Goal: Information Seeking & Learning: Learn about a topic

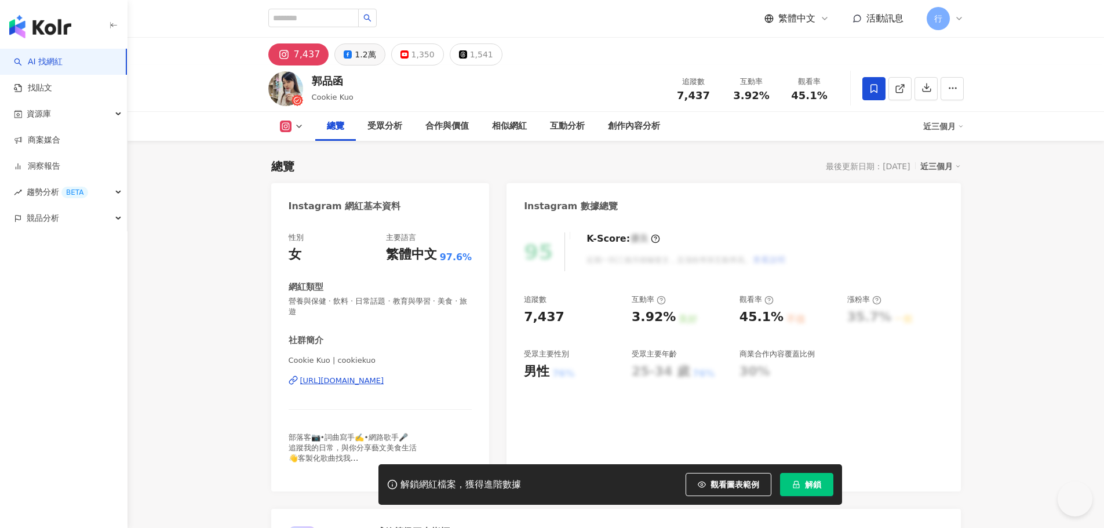
click at [361, 59] on div "1.2萬" at bounding box center [365, 54] width 21 height 16
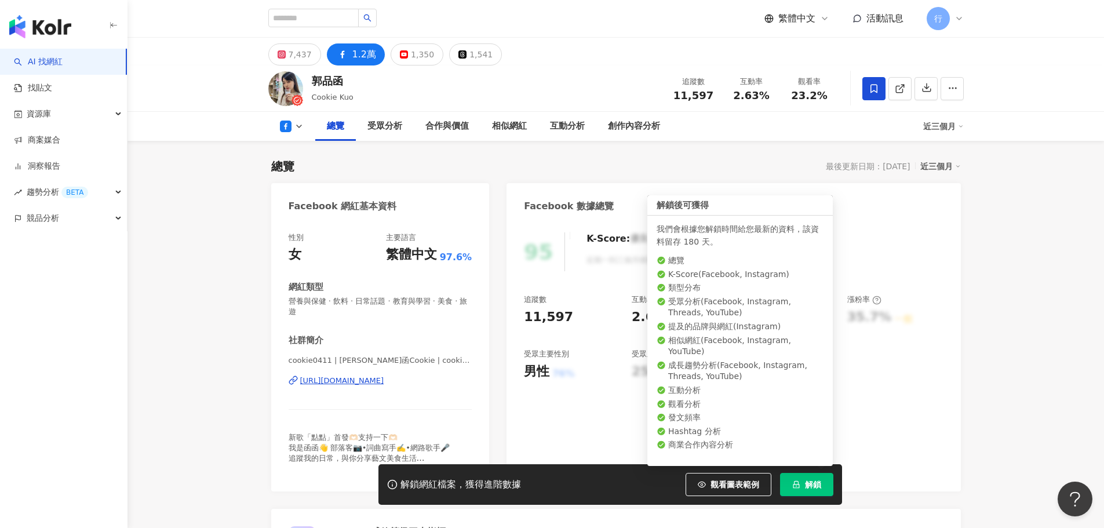
click at [803, 490] on button "解鎖" at bounding box center [806, 484] width 53 height 23
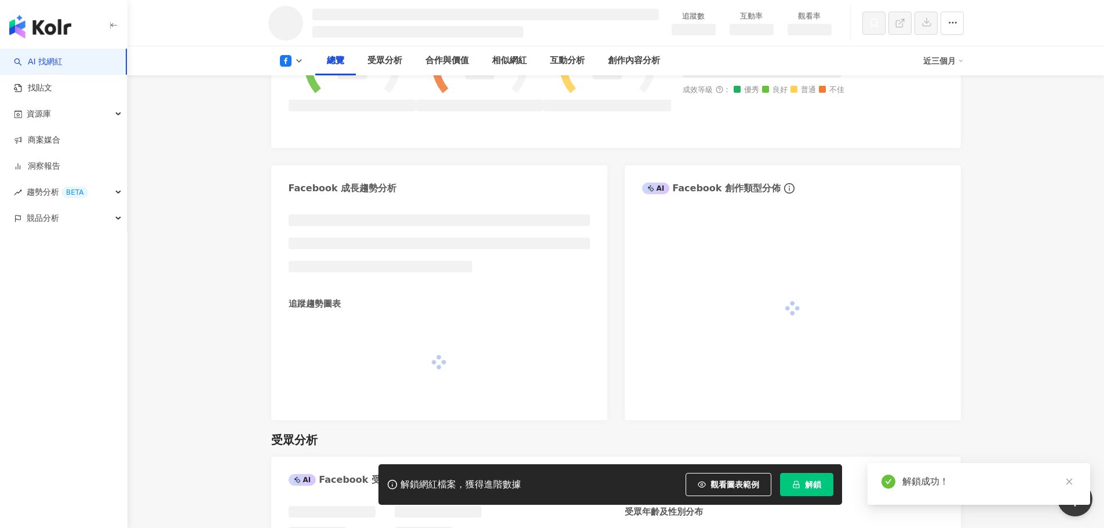
scroll to position [186, 0]
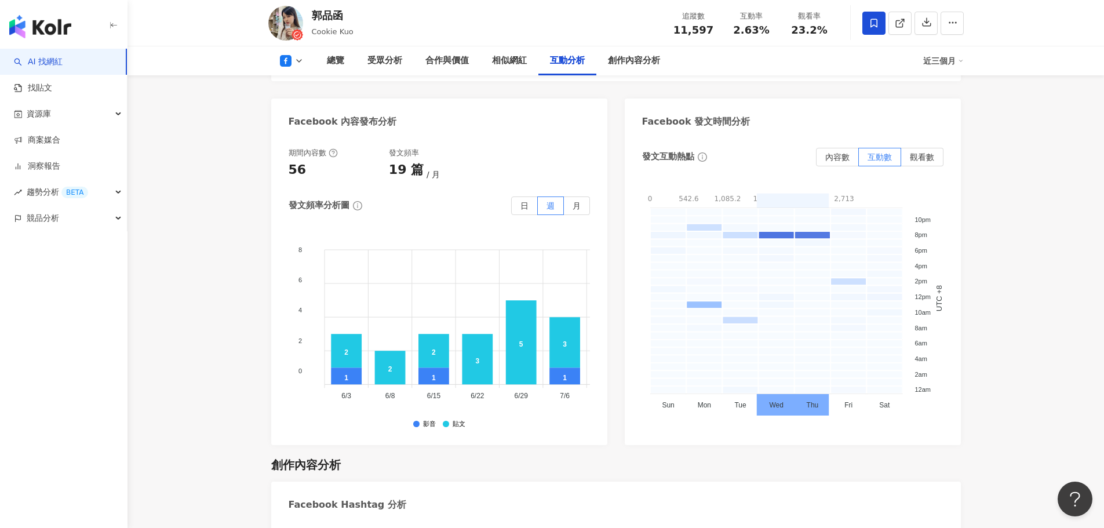
scroll to position [2435, 0]
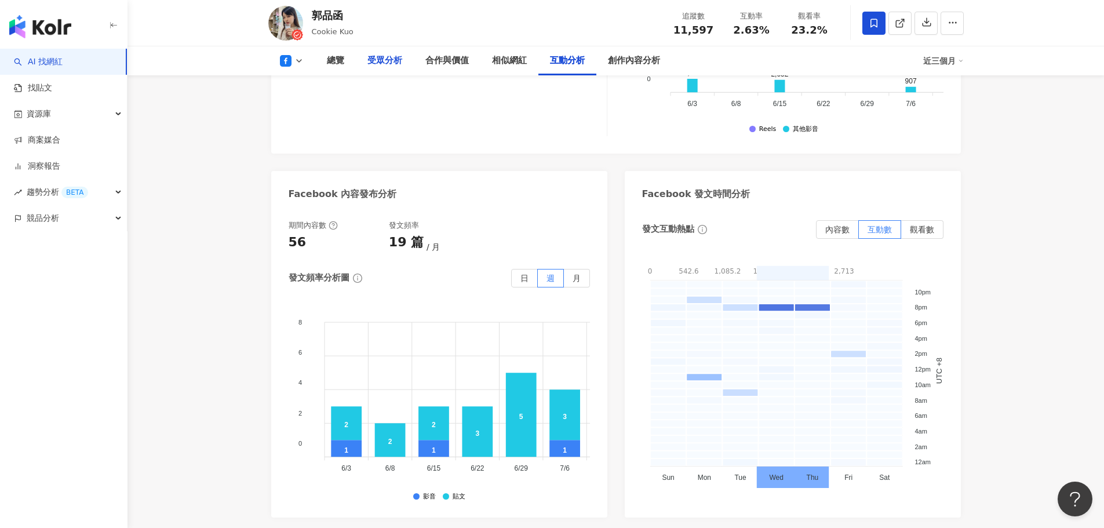
click at [376, 60] on div "受眾分析" at bounding box center [384, 61] width 35 height 14
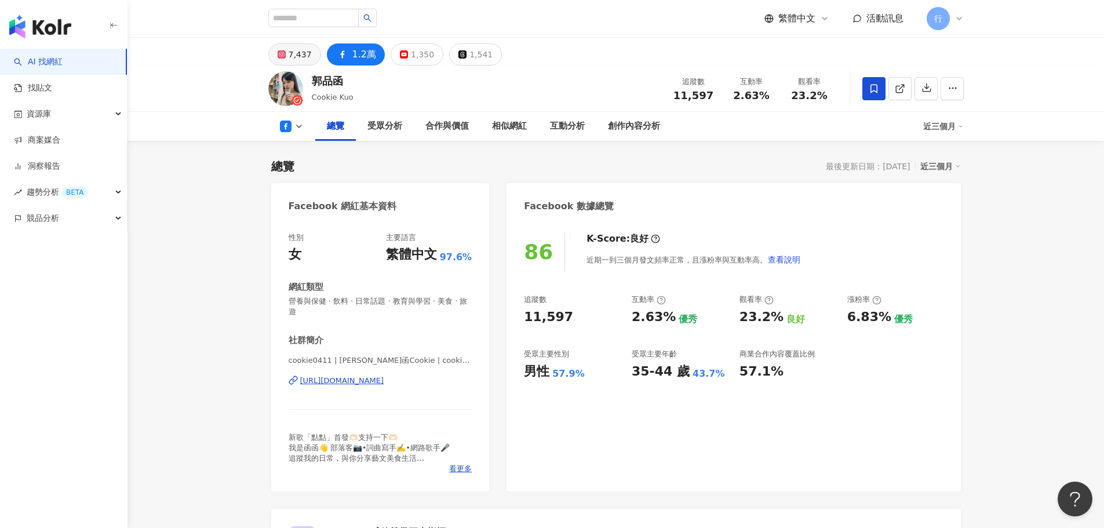
click at [294, 54] on div "7,437" at bounding box center [300, 54] width 23 height 16
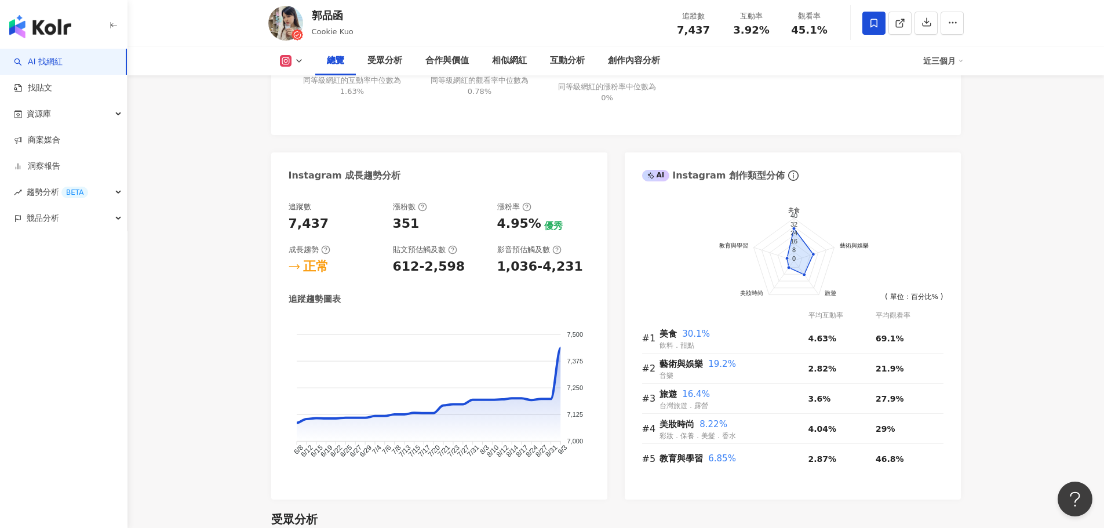
scroll to position [580, 0]
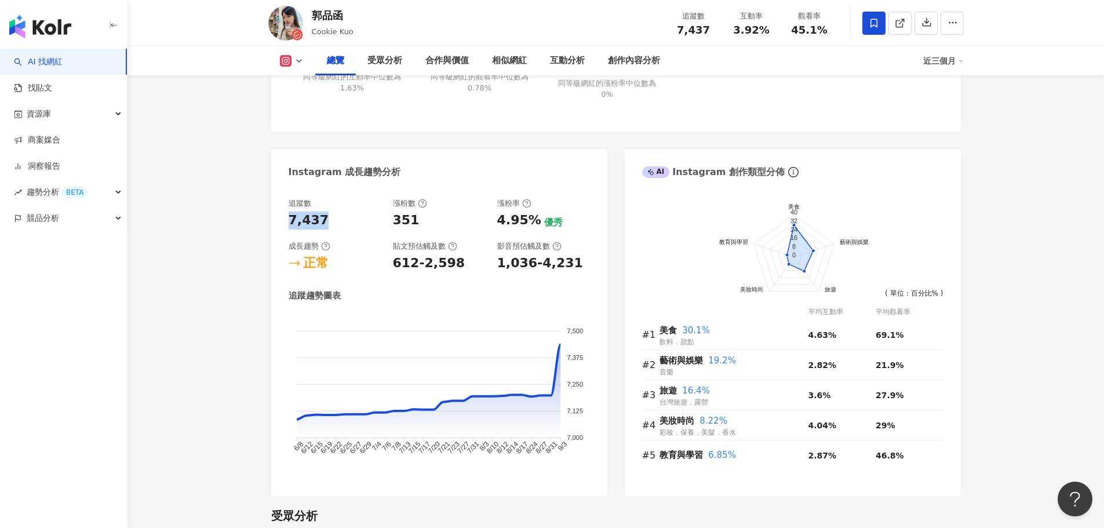
drag, startPoint x: 290, startPoint y: 217, endPoint x: 348, endPoint y: 213, distance: 58.1
click at [333, 216] on div "7,437" at bounding box center [335, 221] width 93 height 18
drag, startPoint x: 394, startPoint y: 220, endPoint x: 416, endPoint y: 247, distance: 35.0
click at [410, 220] on div "351" at bounding box center [406, 221] width 27 height 18
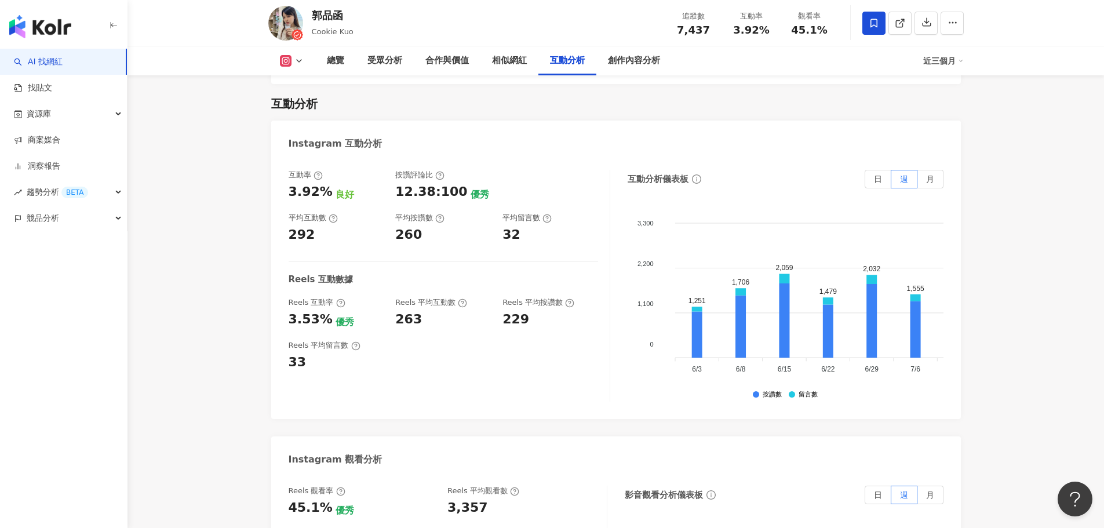
scroll to position [2261, 0]
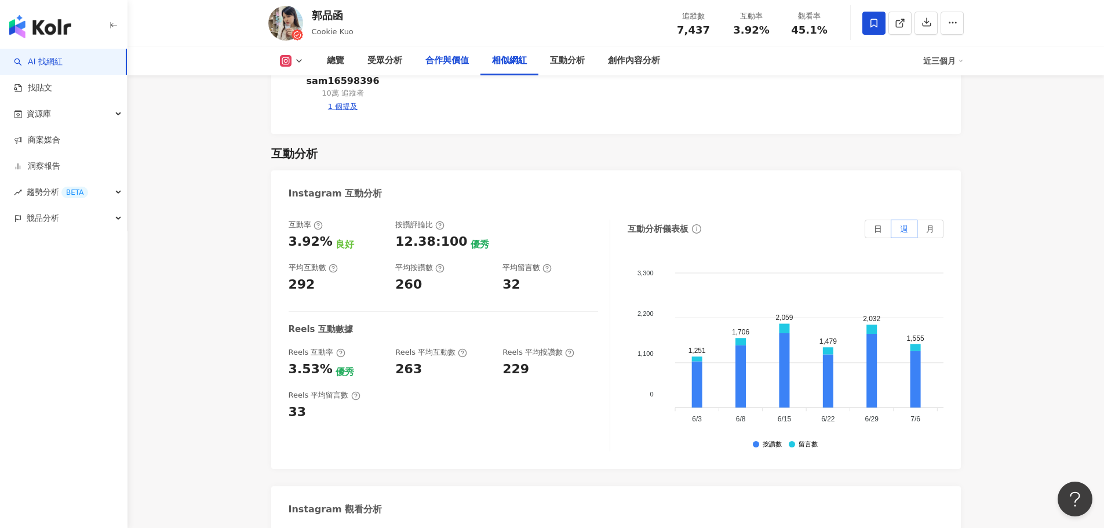
click at [440, 61] on div "合作與價值" at bounding box center [446, 61] width 43 height 14
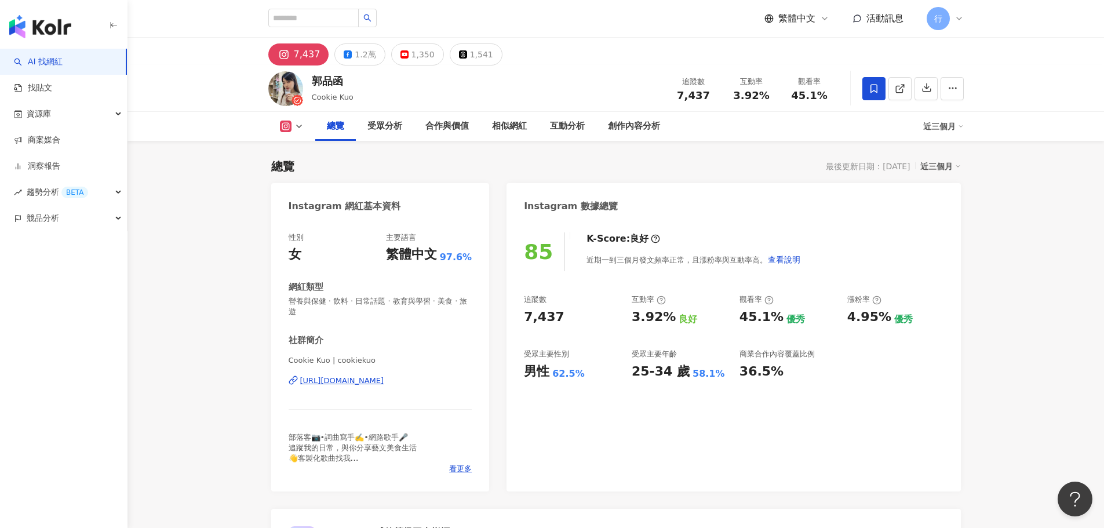
click at [349, 377] on div "[URL][DOMAIN_NAME]" at bounding box center [342, 381] width 84 height 10
